Goal: Information Seeking & Learning: Learn about a topic

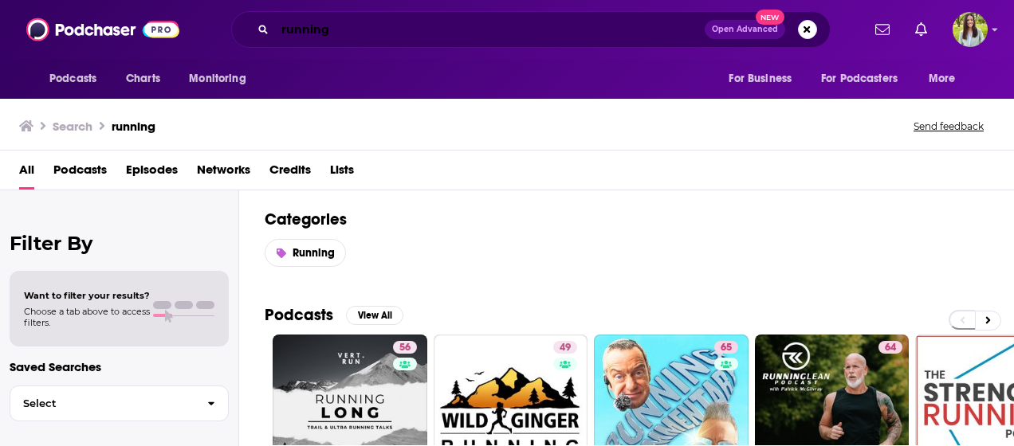
click at [468, 32] on input "running" at bounding box center [490, 30] width 430 height 26
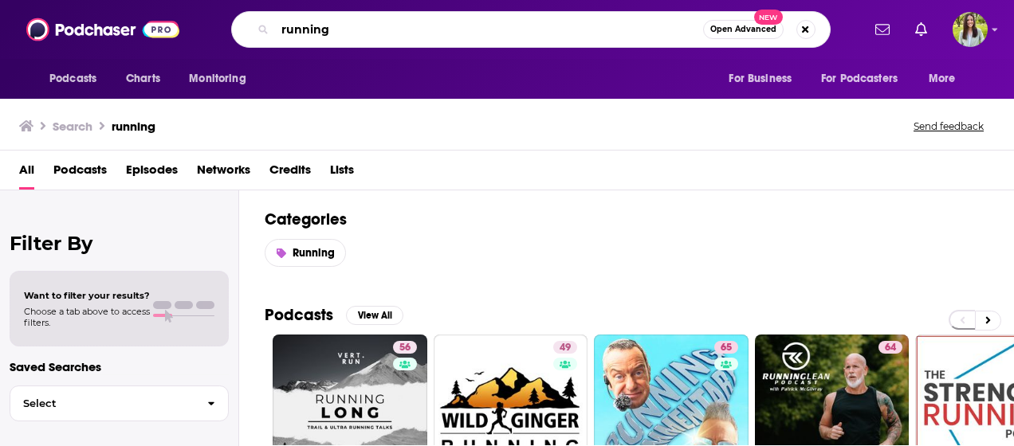
click at [468, 32] on input "running" at bounding box center [489, 30] width 428 height 26
type input "fintech one-on-one"
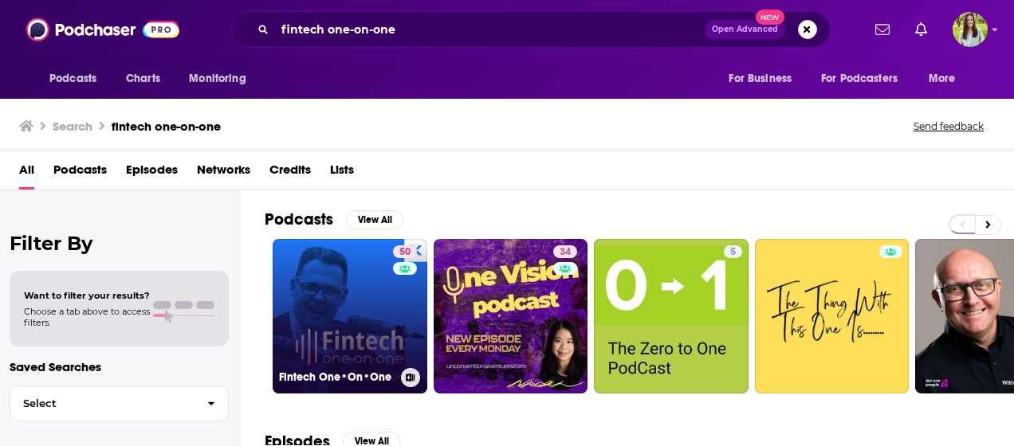
click at [359, 314] on link "50 Fintech One•On•One" at bounding box center [350, 316] width 155 height 155
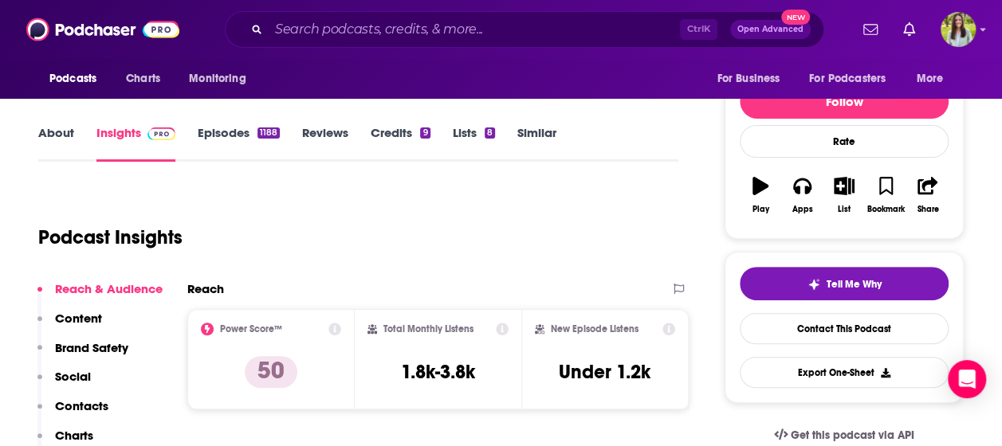
scroll to position [177, 0]
